Goal: Information Seeking & Learning: Learn about a topic

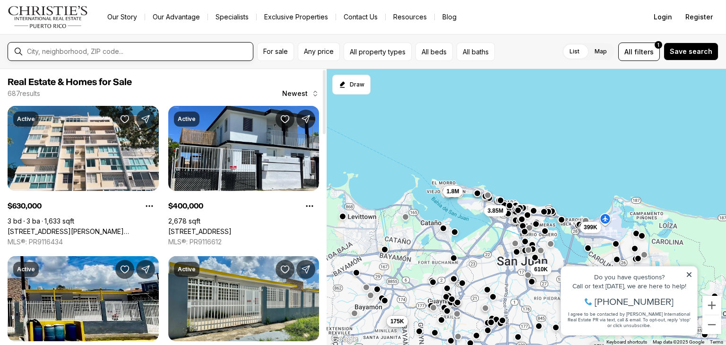
click at [102, 53] on input "text" at bounding box center [138, 52] width 222 height 8
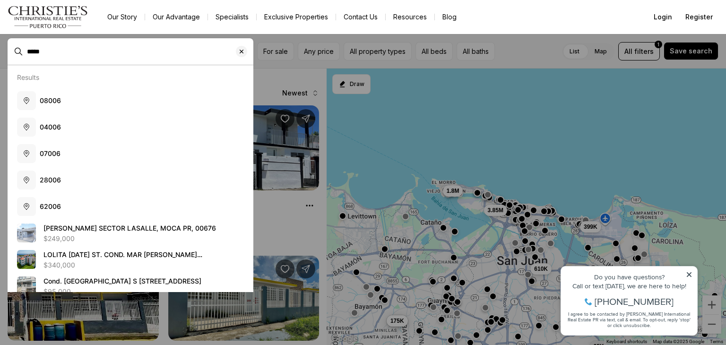
type input "*****"
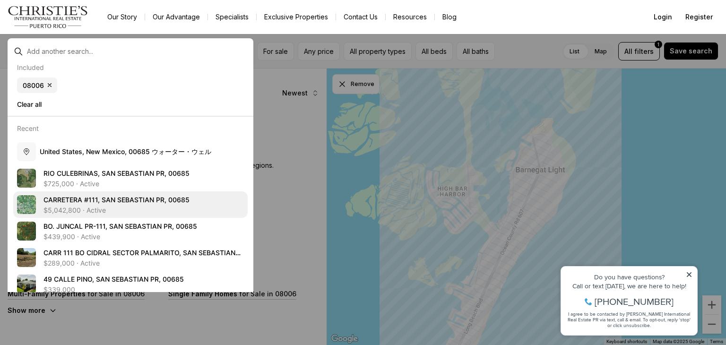
scroll to position [18, 0]
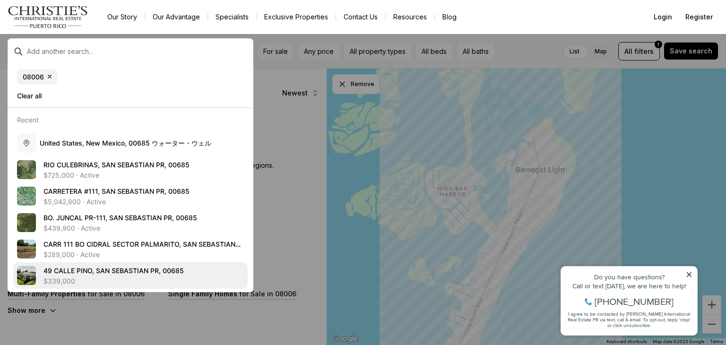
click at [129, 275] on div "4 9 C A L L E P I N O , S A N S E B A S T I A N P R , 0 0 6 8 5 $339,000" at bounding box center [143, 275] width 200 height 19
